Goal: Task Accomplishment & Management: Use online tool/utility

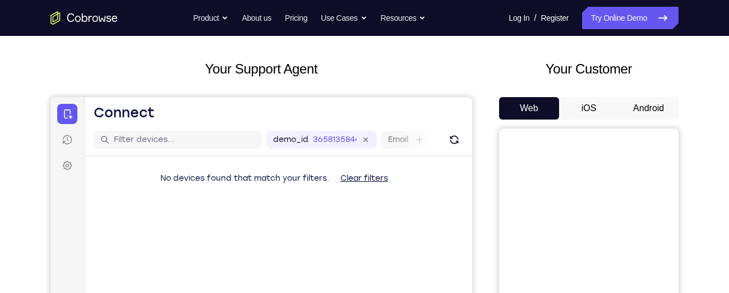
click at [652, 110] on button "Android" at bounding box center [648, 108] width 60 height 22
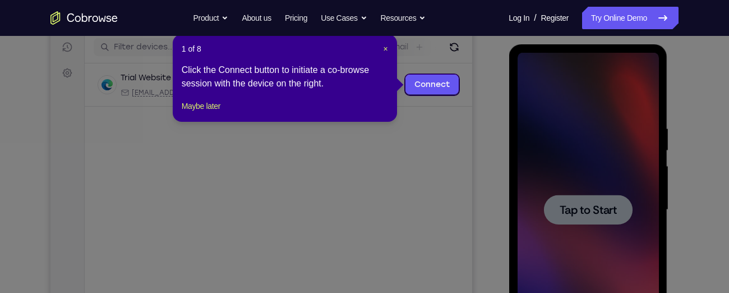
scroll to position [142, 0]
click at [440, 83] on link "Connect" at bounding box center [431, 84] width 53 height 20
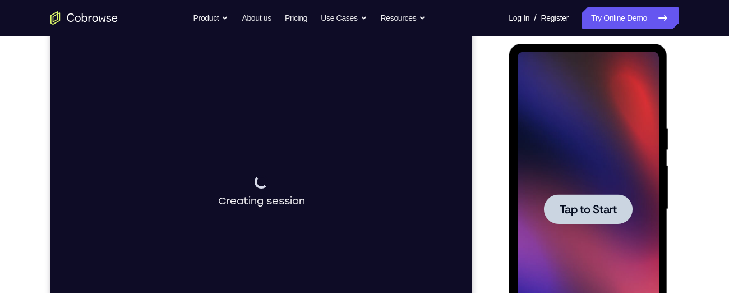
click at [599, 184] on div at bounding box center [587, 209] width 141 height 314
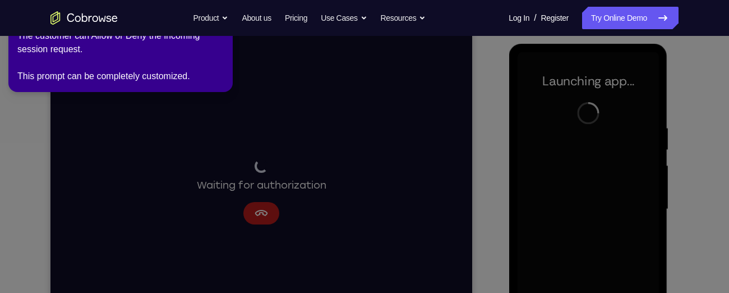
click at [269, 213] on icon at bounding box center [367, 144] width 742 height 297
click at [261, 213] on icon at bounding box center [367, 144] width 742 height 297
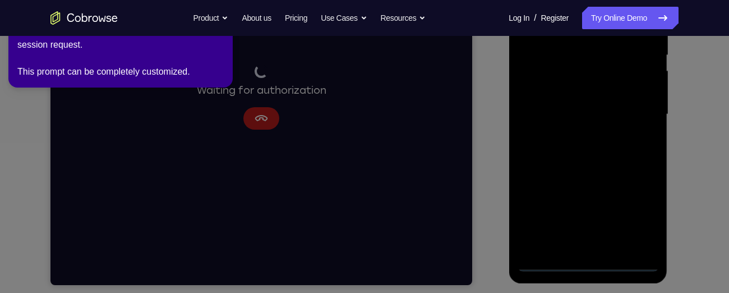
scroll to position [246, 0]
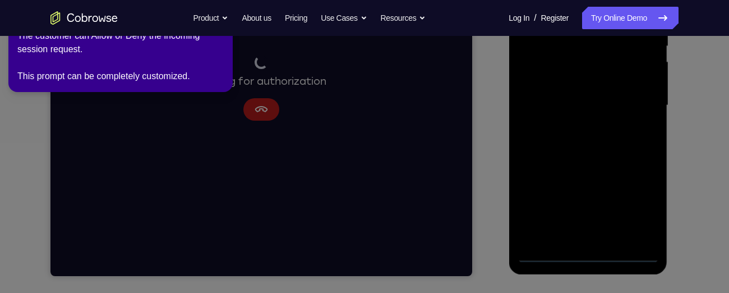
click at [93, 65] on div "The customer can Allow or Deny the incoming session request. This prompt can be…" at bounding box center [120, 56] width 206 height 54
click at [259, 107] on icon at bounding box center [367, 144] width 742 height 297
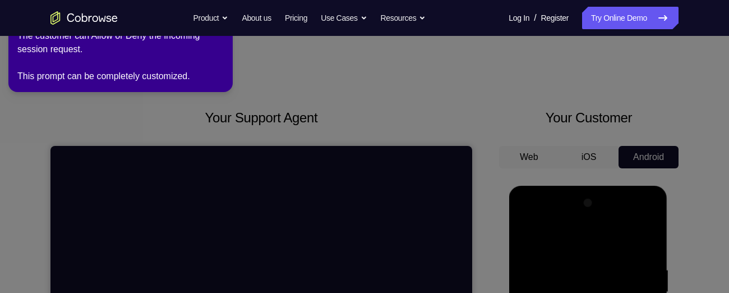
click at [108, 80] on div "The customer can Allow or Deny the incoming session request. This prompt can be…" at bounding box center [120, 56] width 206 height 54
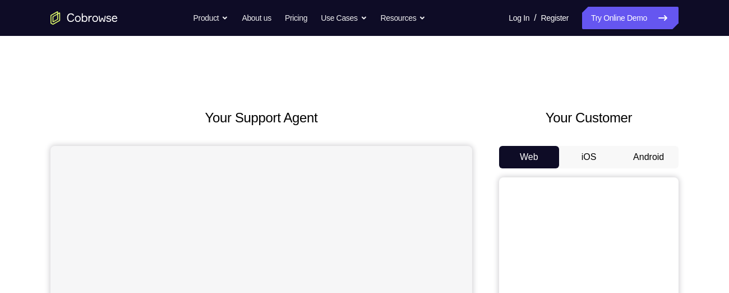
click at [641, 158] on button "Android" at bounding box center [648, 157] width 60 height 22
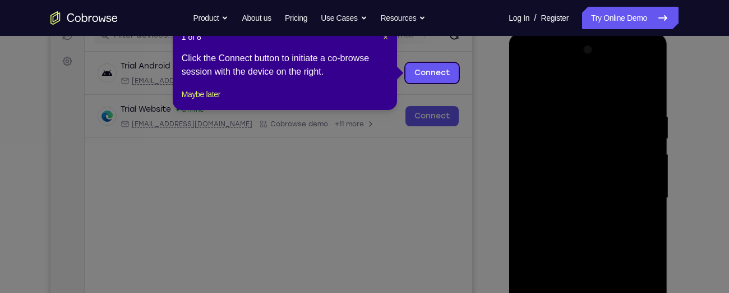
scroll to position [150, 0]
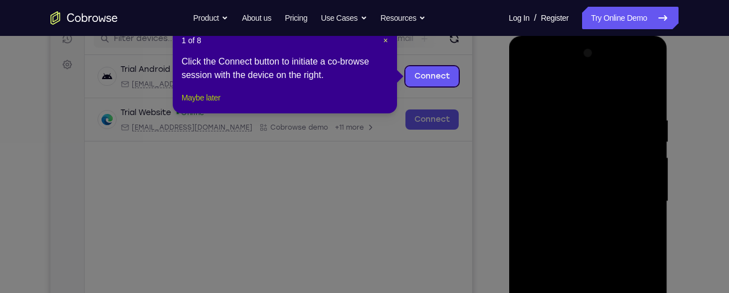
click at [220, 104] on button "Maybe later" at bounding box center [201, 97] width 39 height 13
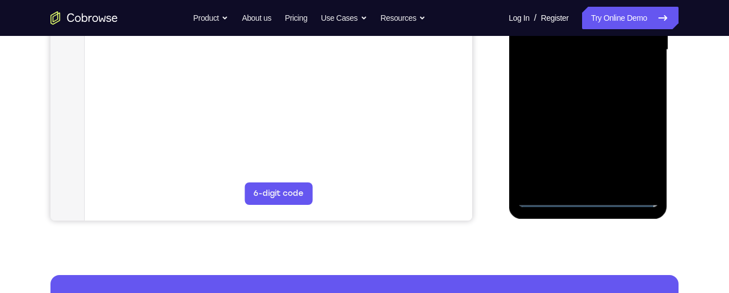
scroll to position [302, 0]
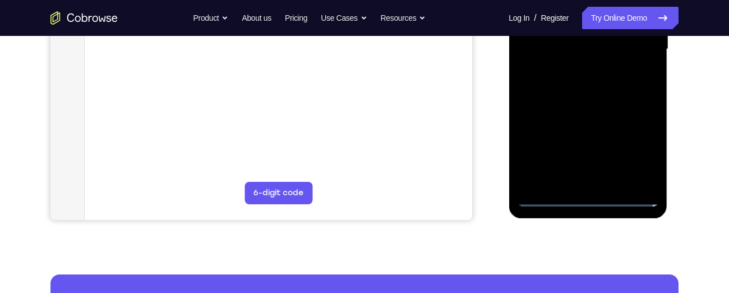
click at [587, 196] on div at bounding box center [587, 49] width 141 height 314
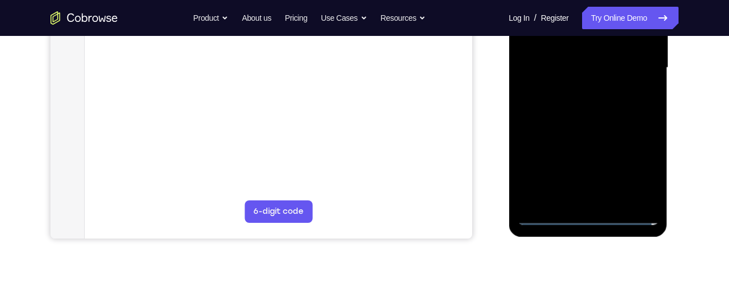
scroll to position [284, 0]
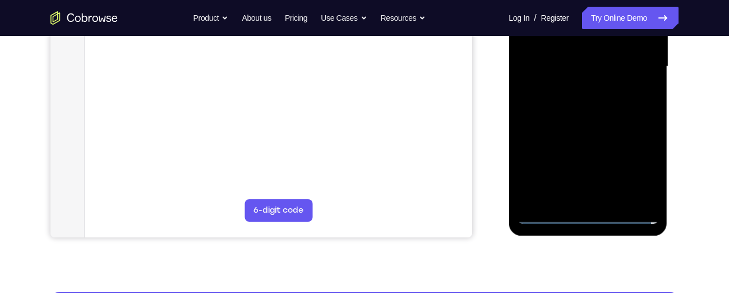
click at [636, 159] on div at bounding box center [587, 67] width 141 height 314
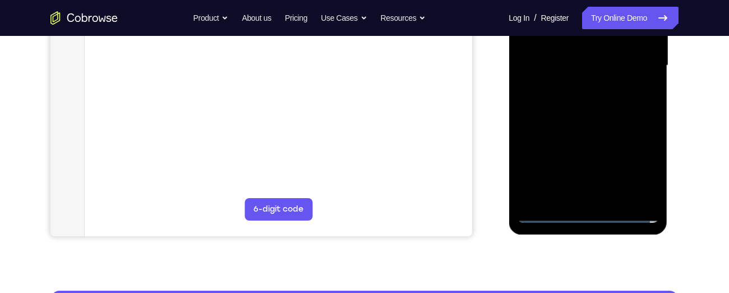
scroll to position [286, 0]
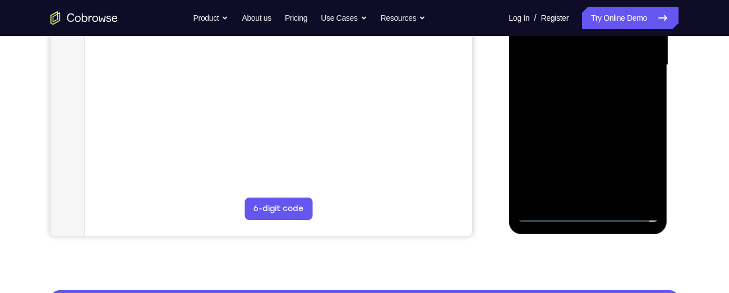
click at [634, 159] on div at bounding box center [587, 65] width 141 height 314
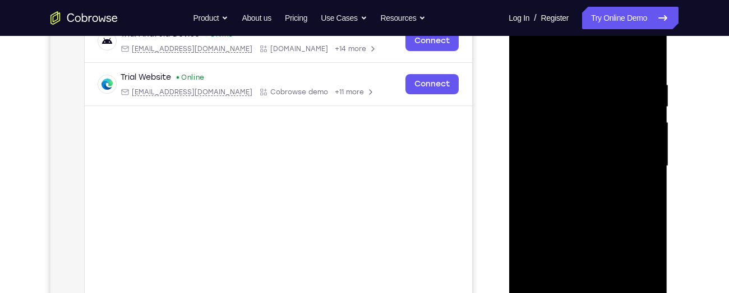
scroll to position [180, 0]
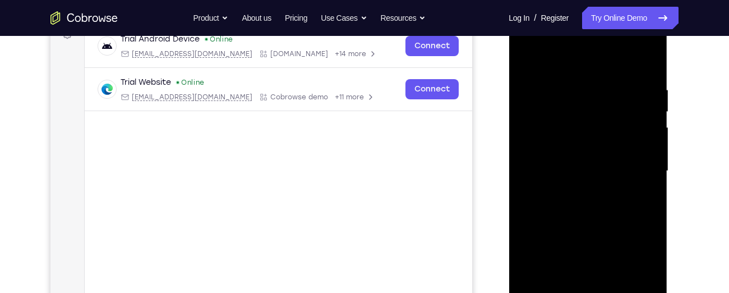
click at [525, 40] on div at bounding box center [587, 171] width 141 height 314
click at [630, 168] on div at bounding box center [587, 171] width 141 height 314
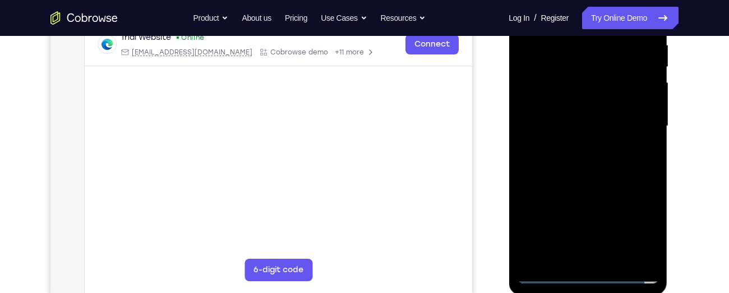
scroll to position [229, 0]
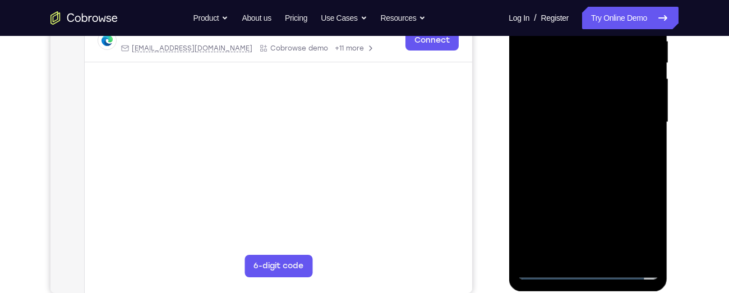
click at [629, 116] on div at bounding box center [587, 122] width 141 height 314
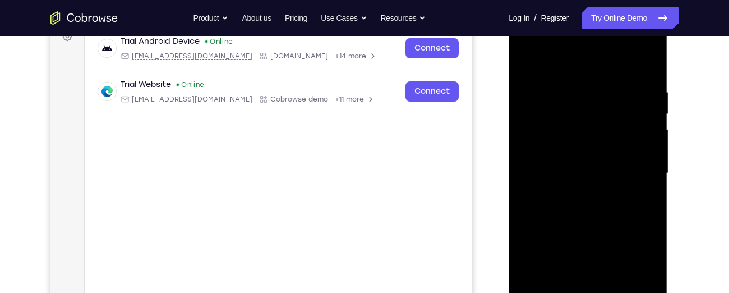
scroll to position [179, 0]
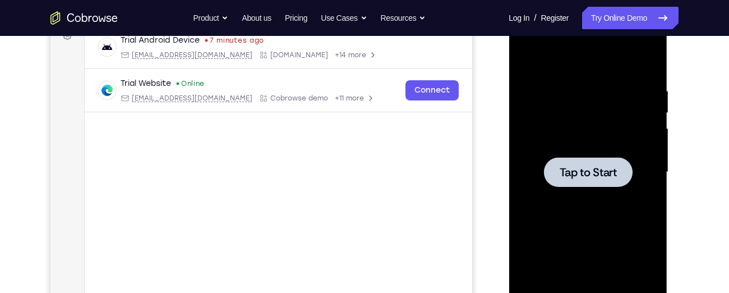
click at [574, 144] on div at bounding box center [587, 172] width 141 height 314
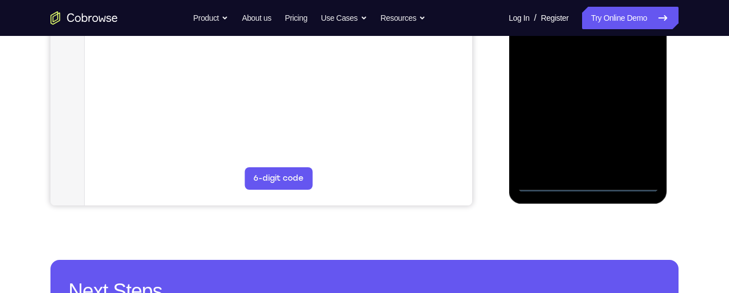
scroll to position [318, 0]
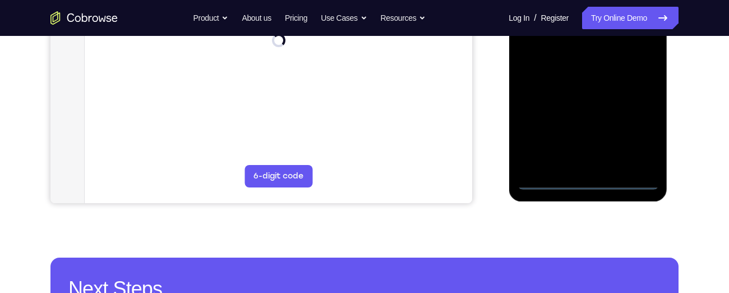
click at [585, 181] on div at bounding box center [587, 33] width 141 height 314
click at [635, 135] on div at bounding box center [587, 33] width 141 height 314
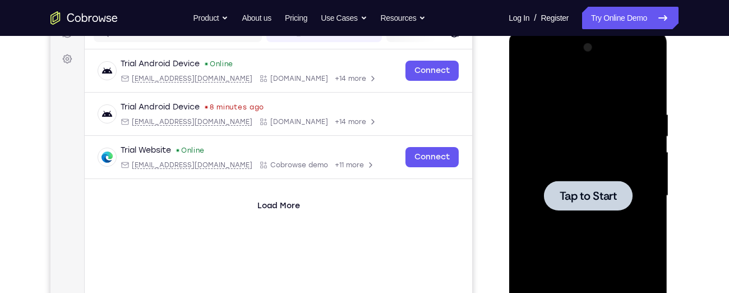
scroll to position [154, 0]
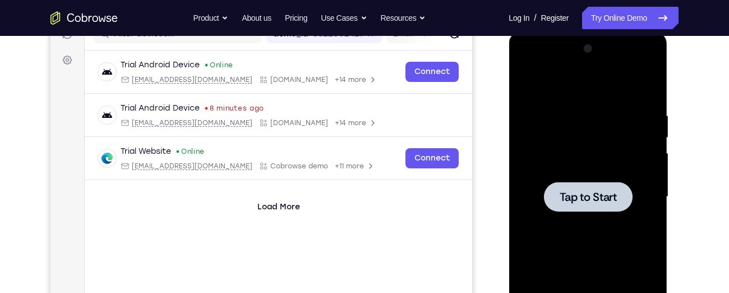
click at [598, 169] on div at bounding box center [587, 197] width 141 height 314
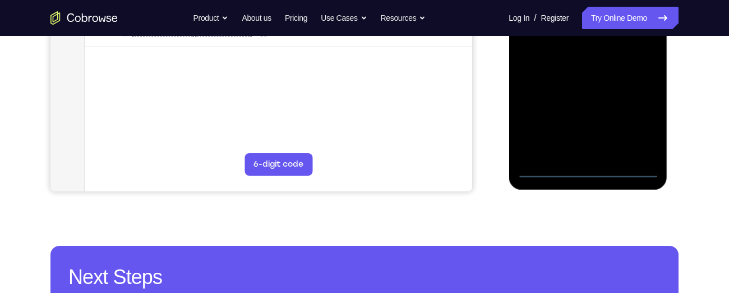
scroll to position [331, 0]
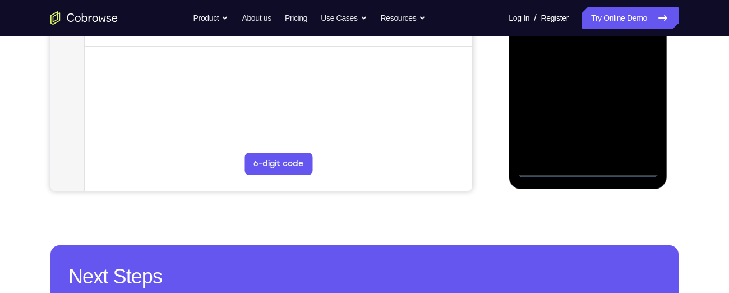
click at [589, 165] on div at bounding box center [587, 20] width 141 height 314
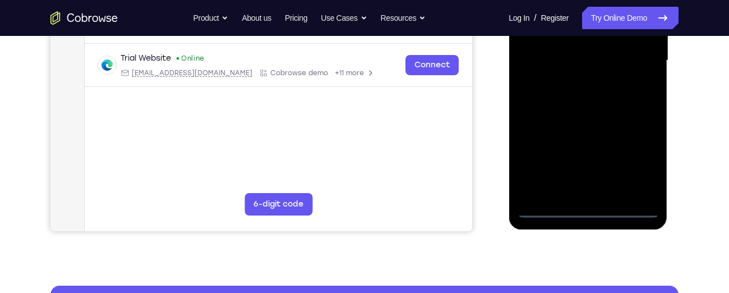
scroll to position [289, 0]
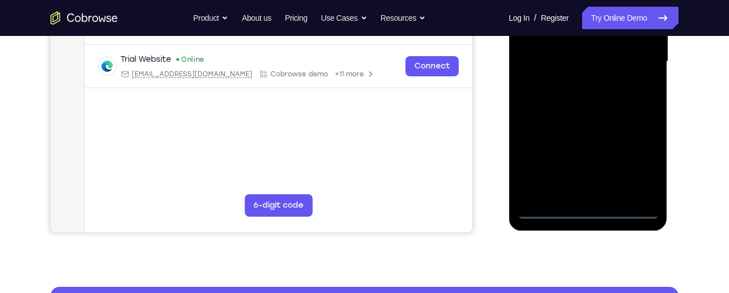
click at [635, 164] on div at bounding box center [587, 62] width 141 height 314
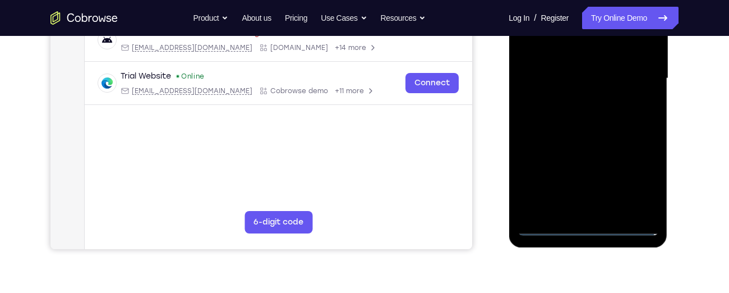
scroll to position [273, 0]
click at [637, 178] on div at bounding box center [587, 78] width 141 height 314
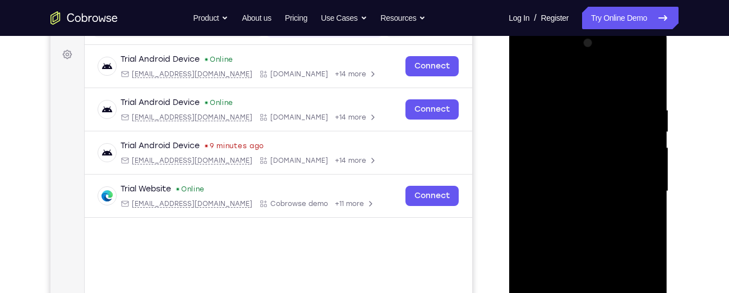
scroll to position [153, 0]
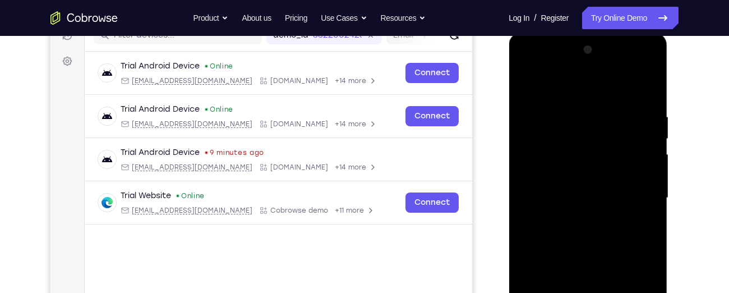
click at [525, 65] on div at bounding box center [587, 198] width 141 height 314
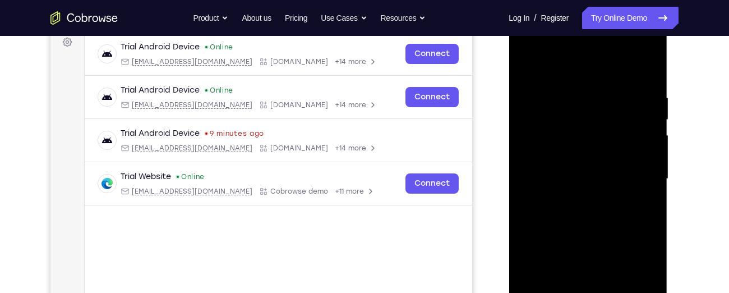
click at [638, 171] on div at bounding box center [587, 179] width 141 height 314
click at [574, 199] on div at bounding box center [587, 179] width 141 height 314
click at [571, 168] on div at bounding box center [587, 179] width 141 height 314
click at [559, 170] on div at bounding box center [587, 179] width 141 height 314
click at [556, 161] on div at bounding box center [587, 179] width 141 height 314
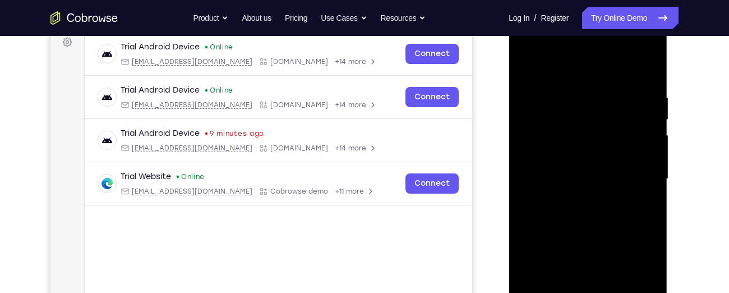
click at [554, 157] on div at bounding box center [587, 179] width 141 height 314
click at [566, 184] on div at bounding box center [587, 179] width 141 height 314
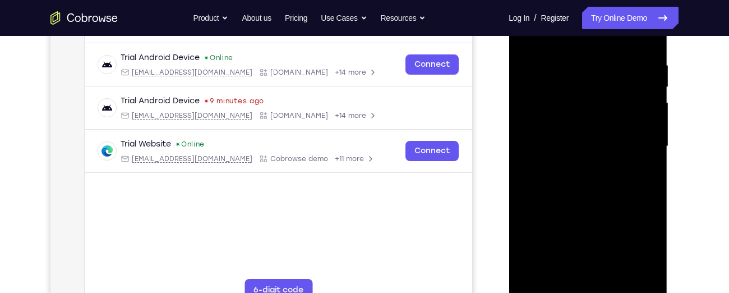
scroll to position [205, 0]
click at [579, 199] on div at bounding box center [587, 146] width 141 height 314
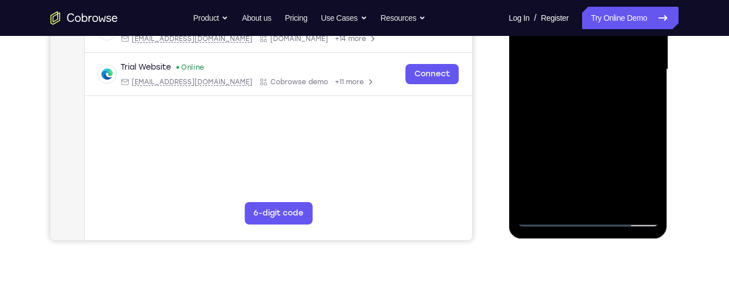
scroll to position [282, 0]
click at [653, 187] on div at bounding box center [587, 69] width 141 height 314
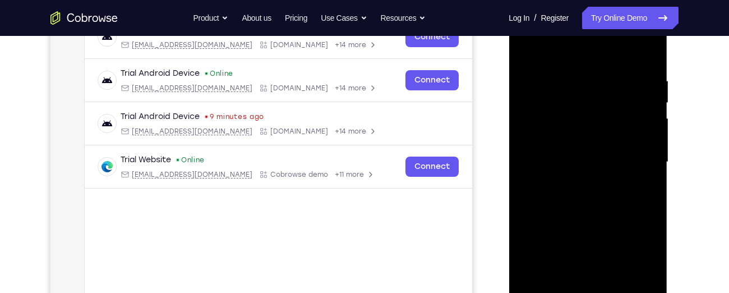
scroll to position [186, 0]
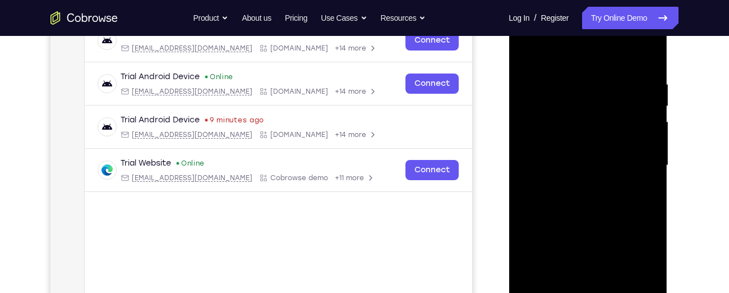
click at [571, 81] on div at bounding box center [587, 165] width 141 height 314
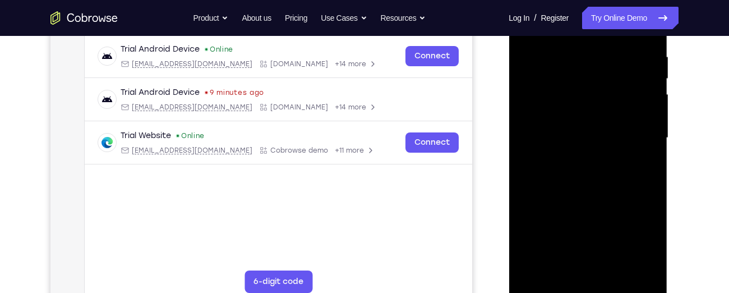
scroll to position [200, 0]
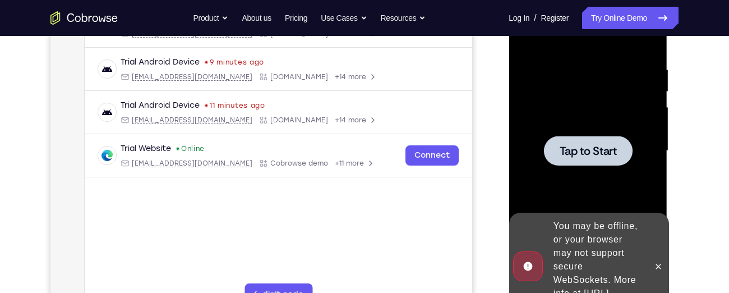
click at [564, 117] on div at bounding box center [587, 151] width 141 height 314
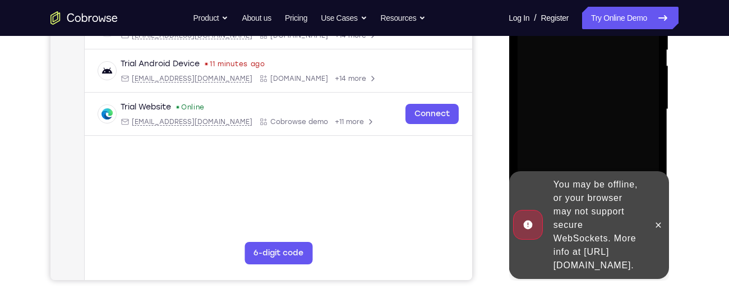
scroll to position [244, 0]
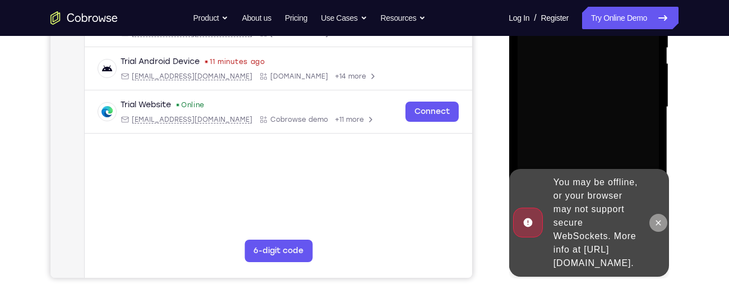
click at [655, 218] on icon at bounding box center [657, 222] width 9 height 9
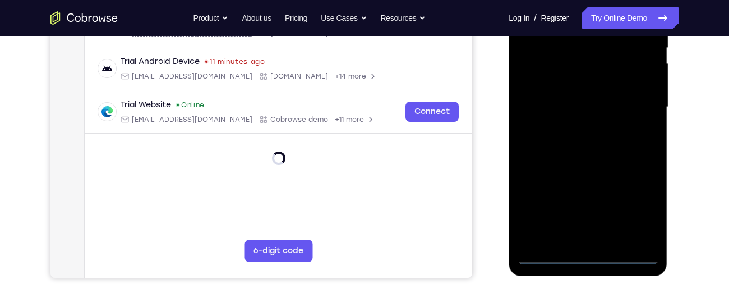
click at [591, 254] on div at bounding box center [587, 107] width 141 height 314
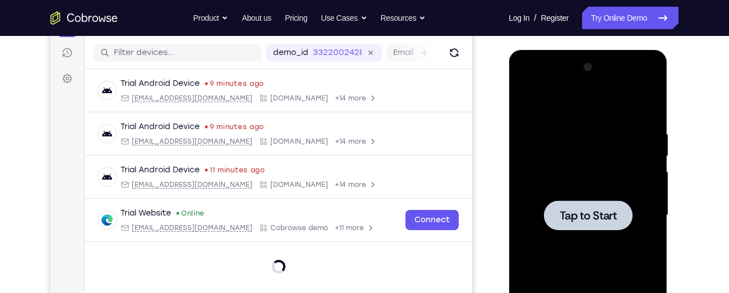
scroll to position [135, 0]
